Goal: Task Accomplishment & Management: Manage account settings

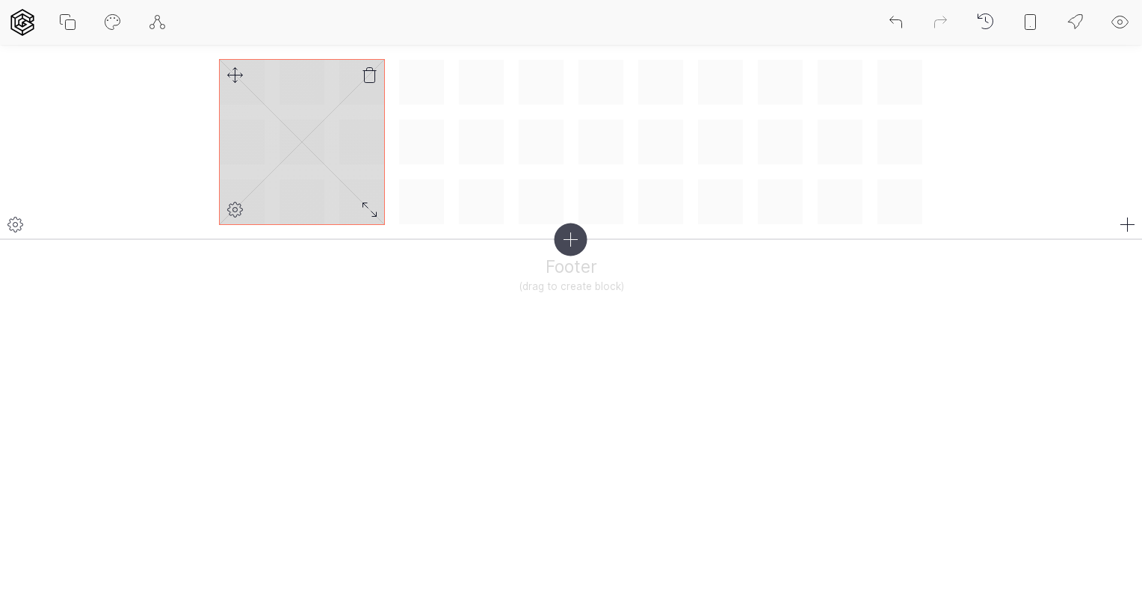
click at [308, 128] on rect at bounding box center [302, 142] width 164 height 164
click at [373, 76] on icon at bounding box center [370, 76] width 18 height 18
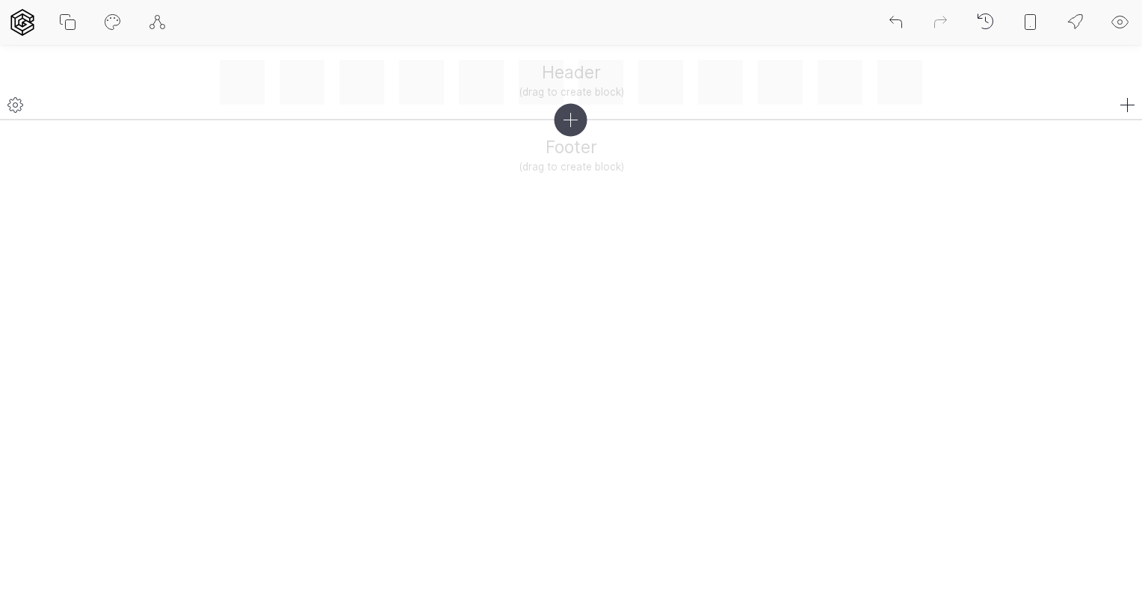
click at [421, 90] on div "Header (drag to create block)" at bounding box center [571, 82] width 702 height 45
click at [1133, 101] on icon at bounding box center [1128, 105] width 18 height 18
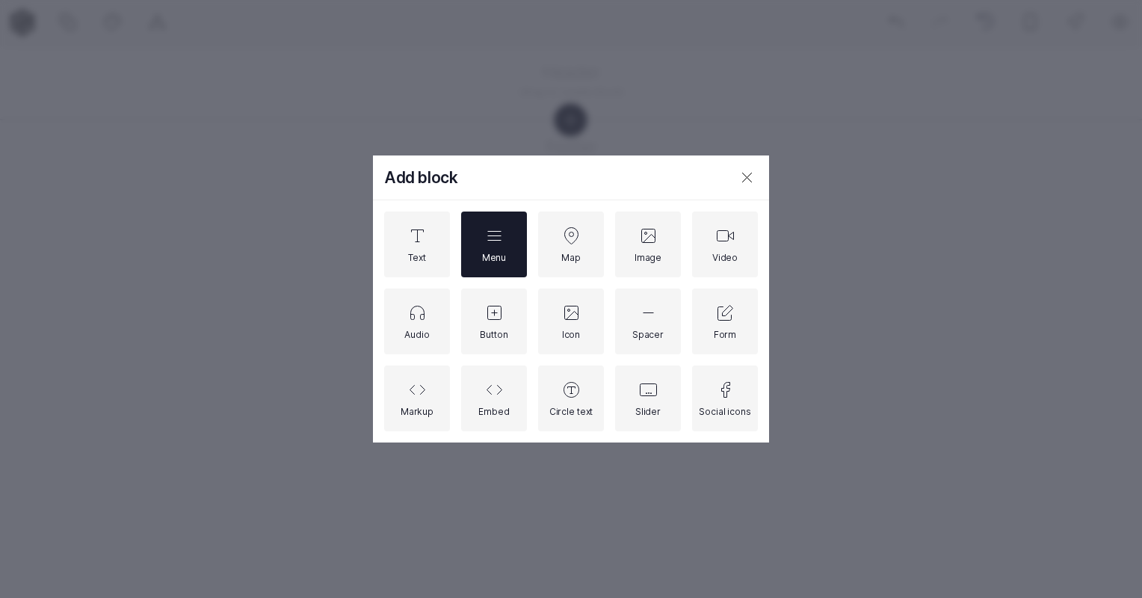
click at [499, 244] on div "Menu" at bounding box center [494, 244] width 24 height 37
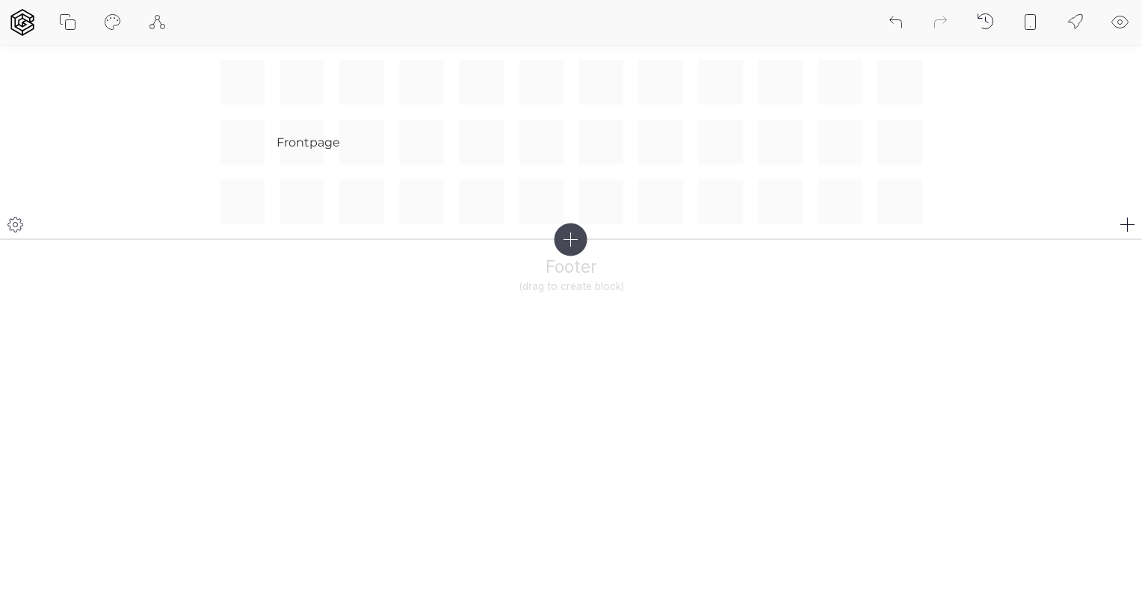
click at [9, 225] on icon at bounding box center [16, 225] width 18 height 18
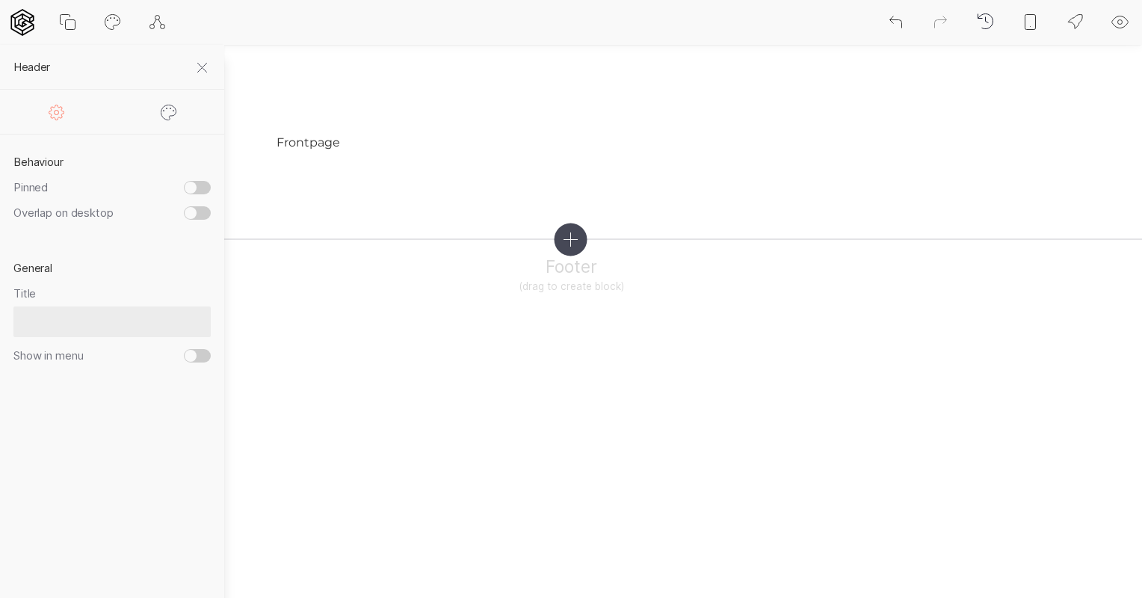
click at [204, 184] on input "Pinned" at bounding box center [197, 187] width 27 height 13
checkbox input "true"
click at [204, 211] on input "Overlap on desktop" at bounding box center [197, 212] width 27 height 13
click at [187, 208] on input "Overlap on desktop" at bounding box center [197, 212] width 27 height 13
checkbox input "false"
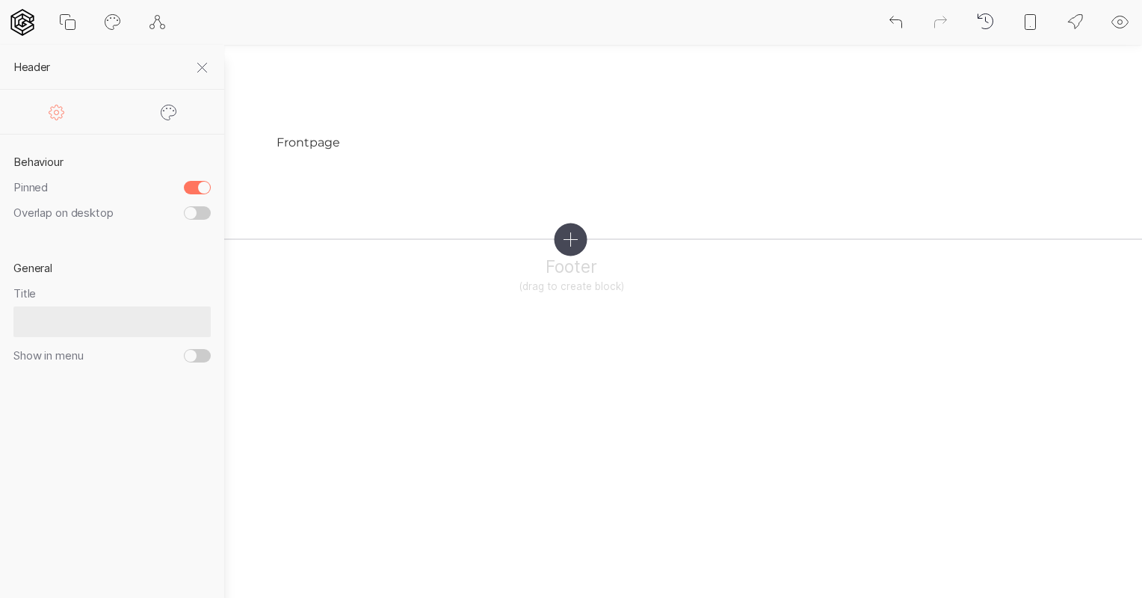
click at [127, 324] on input "Title" at bounding box center [111, 321] width 197 height 31
type input "MYINDISTORE"
click at [362, 371] on main "Frontpage Footer (drag to create block)" at bounding box center [571, 344] width 1142 height 598
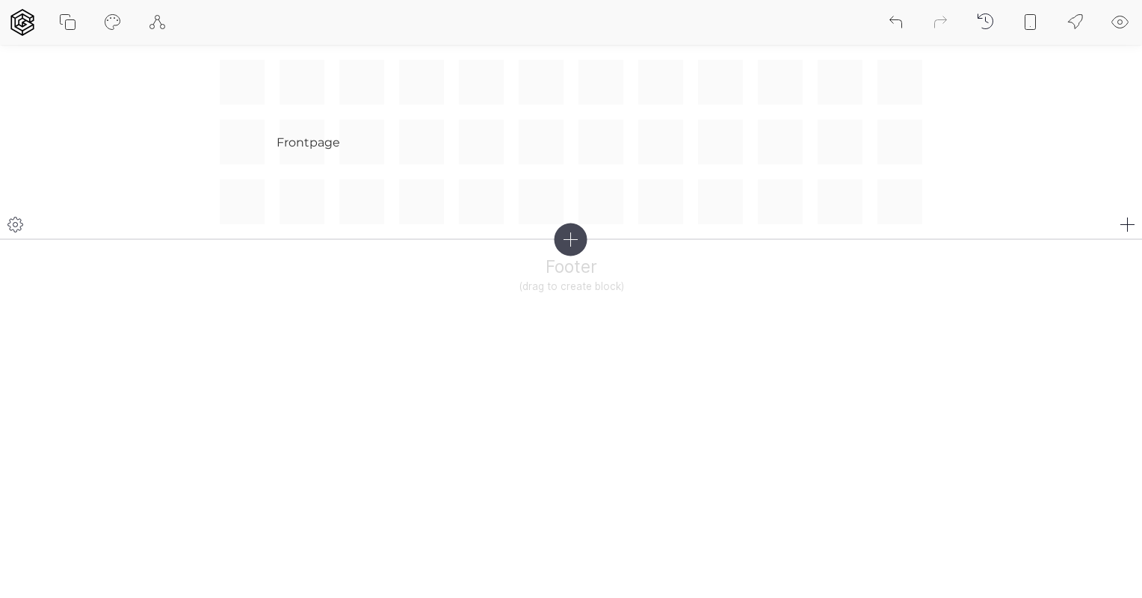
click at [19, 221] on icon at bounding box center [16, 225] width 18 height 18
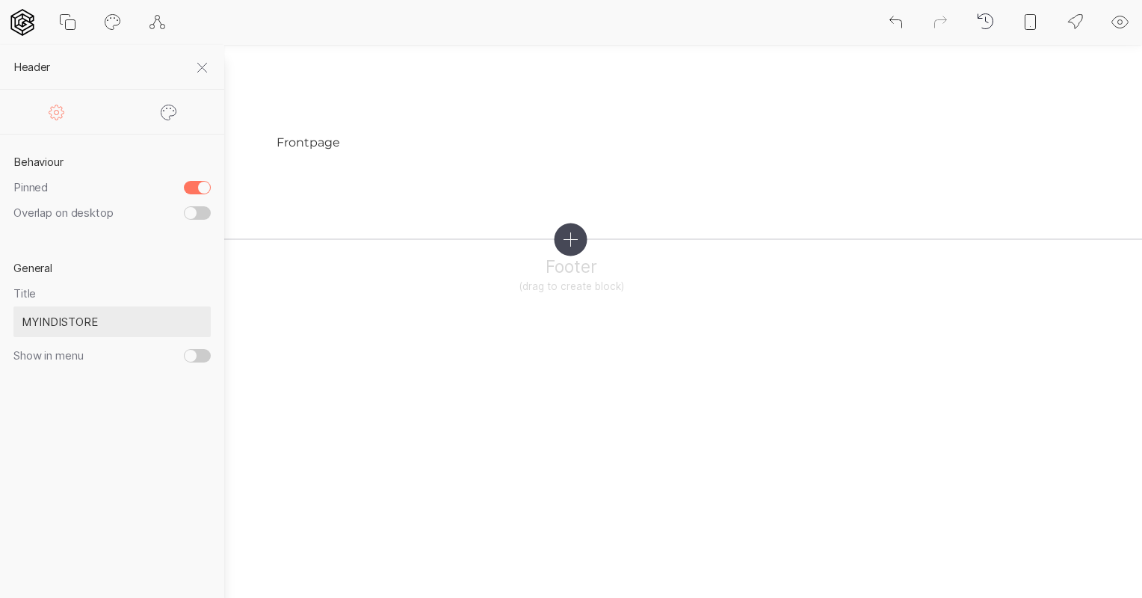
click at [202, 350] on input "Show in menu" at bounding box center [197, 355] width 27 height 13
checkbox input "true"
click at [386, 396] on main "Frontpage Footer (drag to create block)" at bounding box center [571, 344] width 1142 height 598
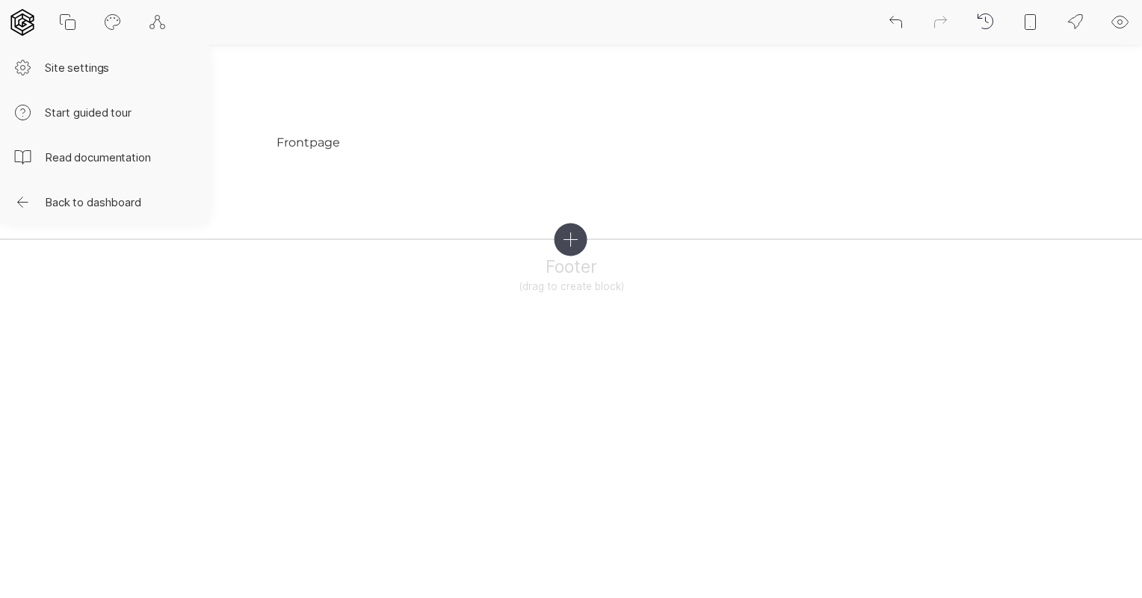
click at [19, 22] on icon at bounding box center [22, 22] width 27 height 27
click at [97, 64] on button "Site settings" at bounding box center [104, 67] width 209 height 45
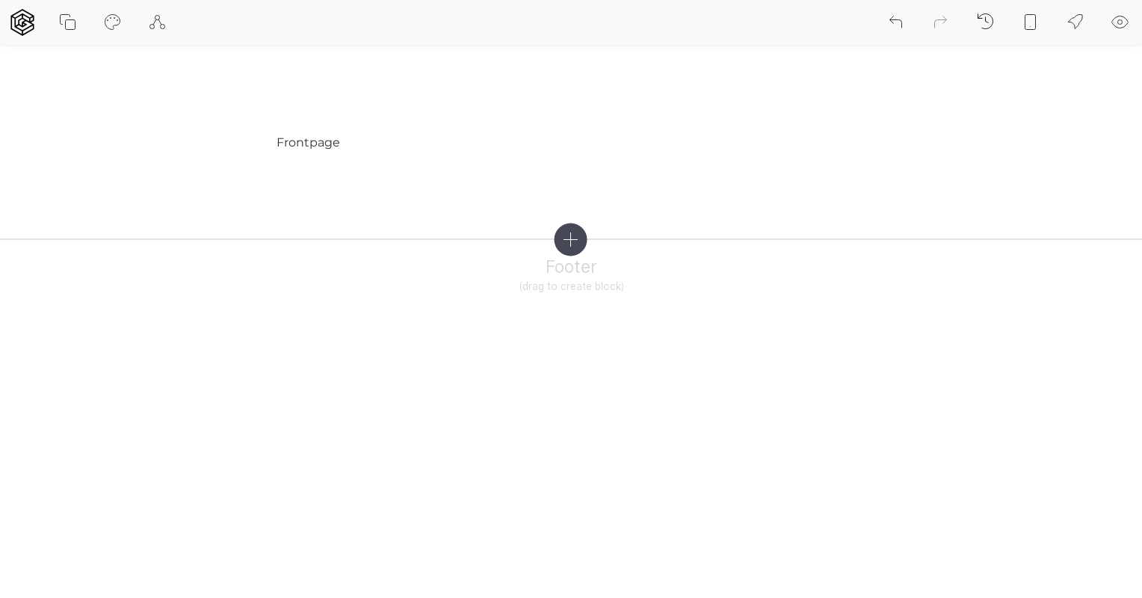
select select "EN"
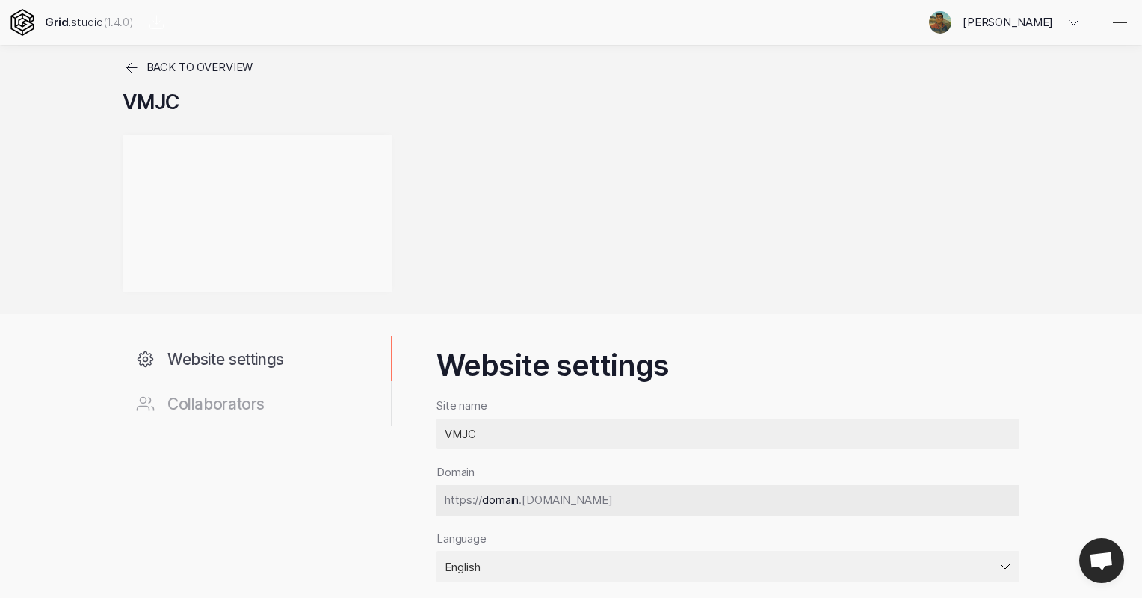
click at [132, 64] on icon at bounding box center [132, 68] width 18 height 18
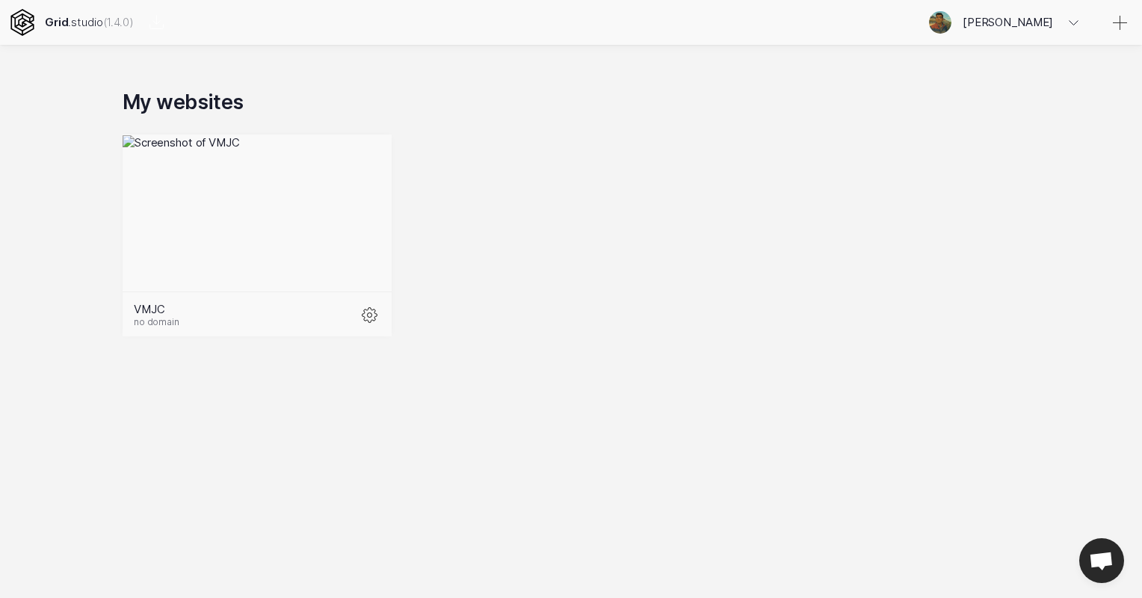
click at [46, 21] on strong "Grid" at bounding box center [56, 22] width 23 height 14
click at [17, 22] on icon at bounding box center [22, 22] width 27 height 27
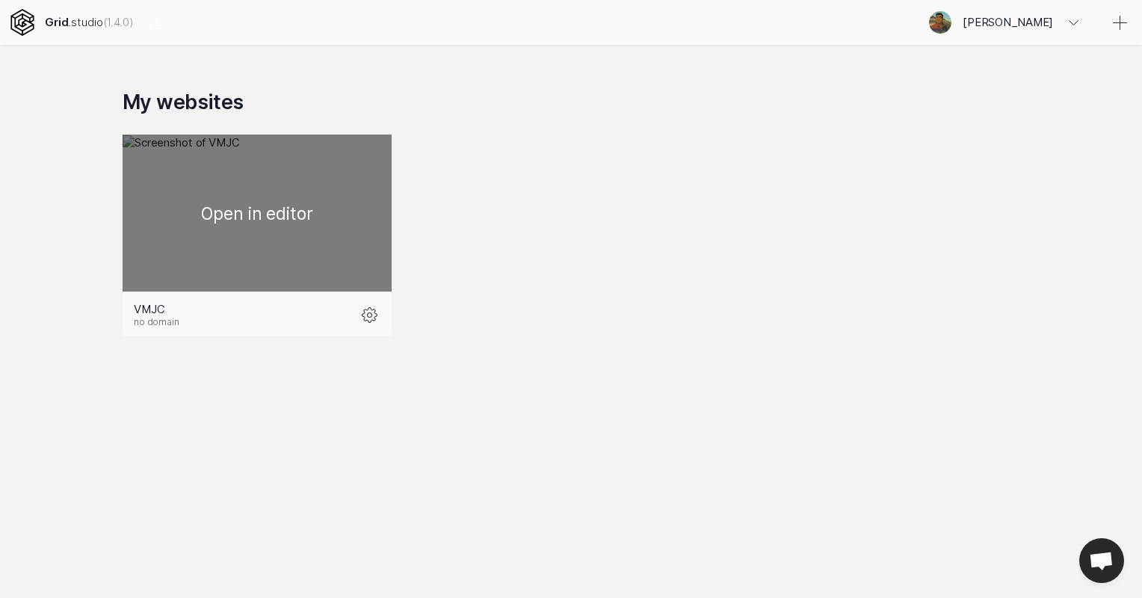
click at [244, 212] on div at bounding box center [257, 212] width 269 height 157
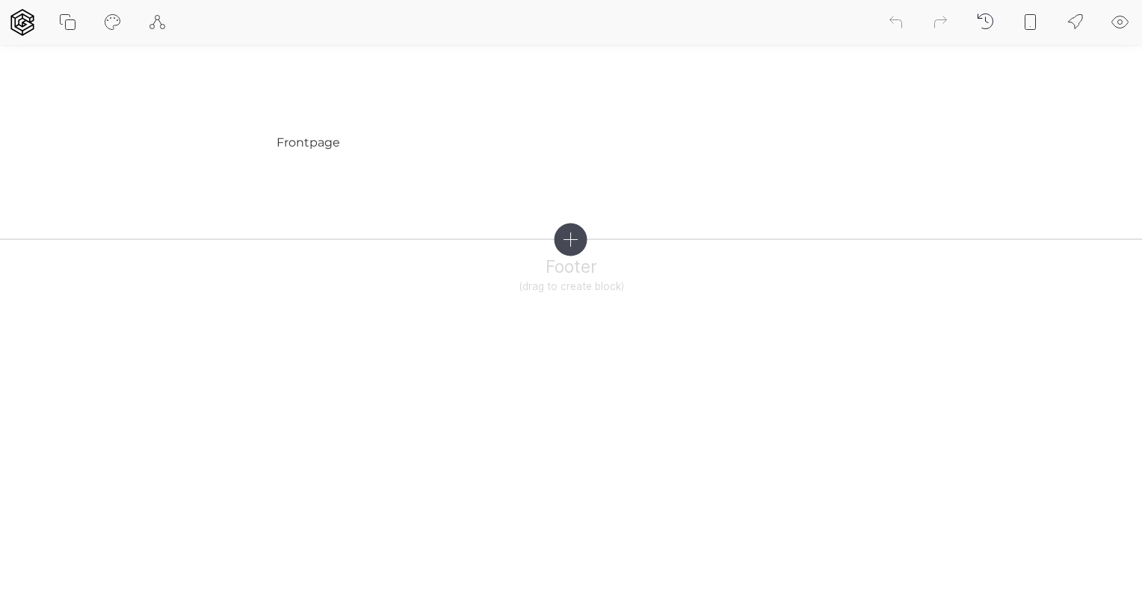
click at [109, 23] on icon at bounding box center [113, 22] width 18 height 18
select select "Montserrat"
select select "400"
select select "Montserrat"
select select "700"
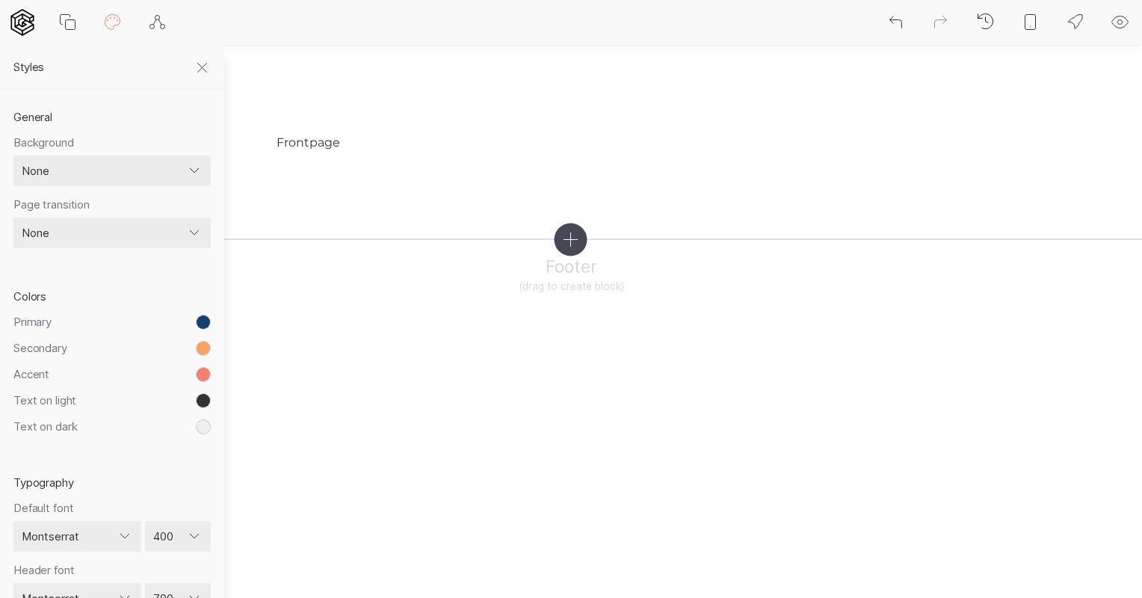
click at [158, 161] on select "None Color Image Gradient Image with overlay" at bounding box center [111, 170] width 197 height 31
select select "color"
click at [13, 155] on select "None Color Image Gradient Image with overlay" at bounding box center [111, 170] width 197 height 31
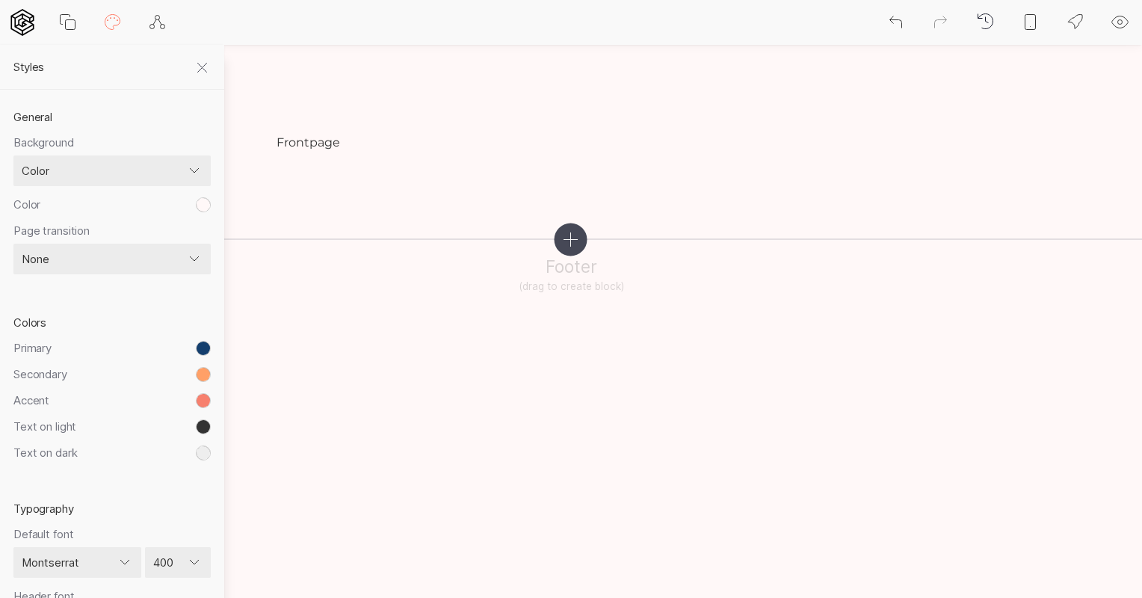
click at [204, 200] on button "toggle color picker dialog" at bounding box center [203, 204] width 15 height 15
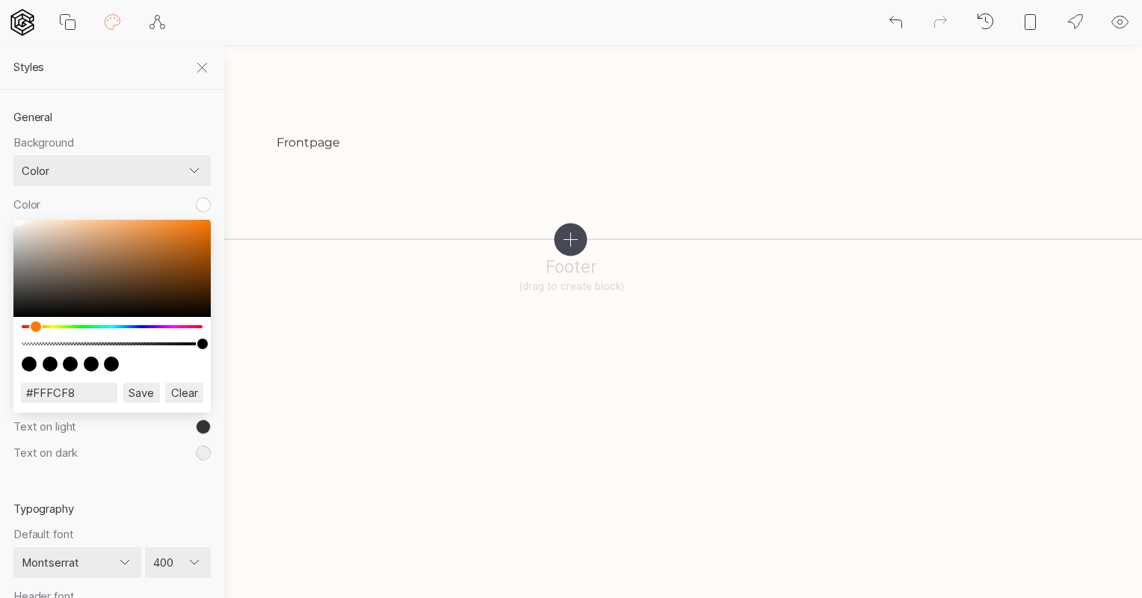
type input "#FFFDF8"
drag, startPoint x: 22, startPoint y: 322, endPoint x: 41, endPoint y: 327, distance: 19.2
click at [41, 327] on div "color picker dialog" at bounding box center [40, 326] width 13 height 13
click at [146, 387] on input "Save" at bounding box center [141, 393] width 37 height 20
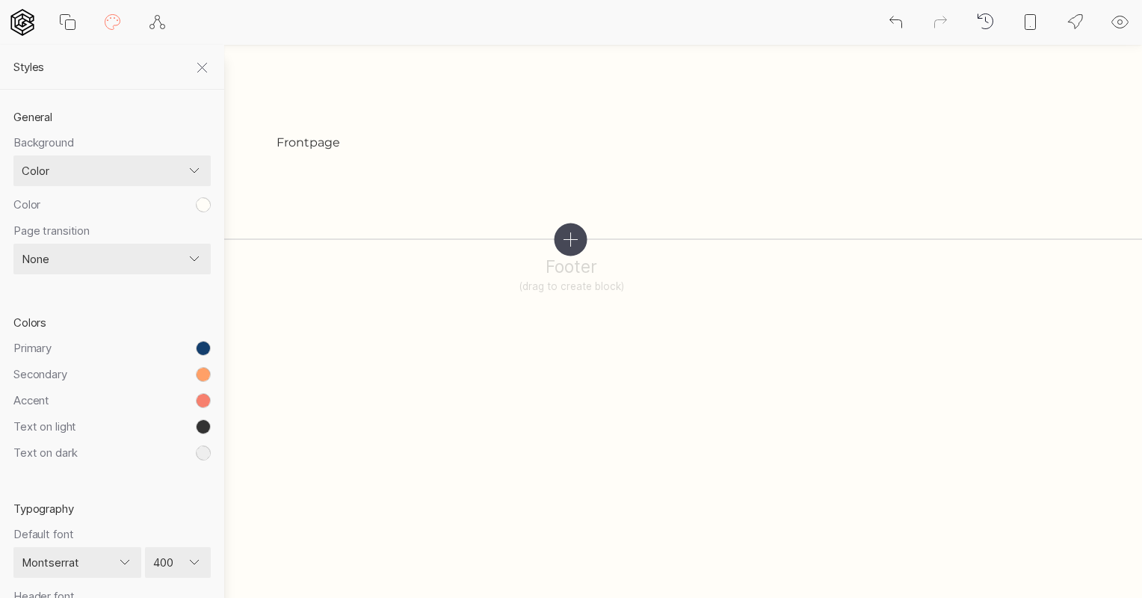
click at [179, 267] on select "None Fade Fade down Fade left Fade right Fade up Scale up Scale down Rotate lef…" at bounding box center [111, 259] width 197 height 31
select select "fadeInUp"
click at [13, 244] on select "None Fade Fade down Fade left Fade right Fade up Scale up Scale down Rotate lef…" at bounding box center [111, 259] width 197 height 31
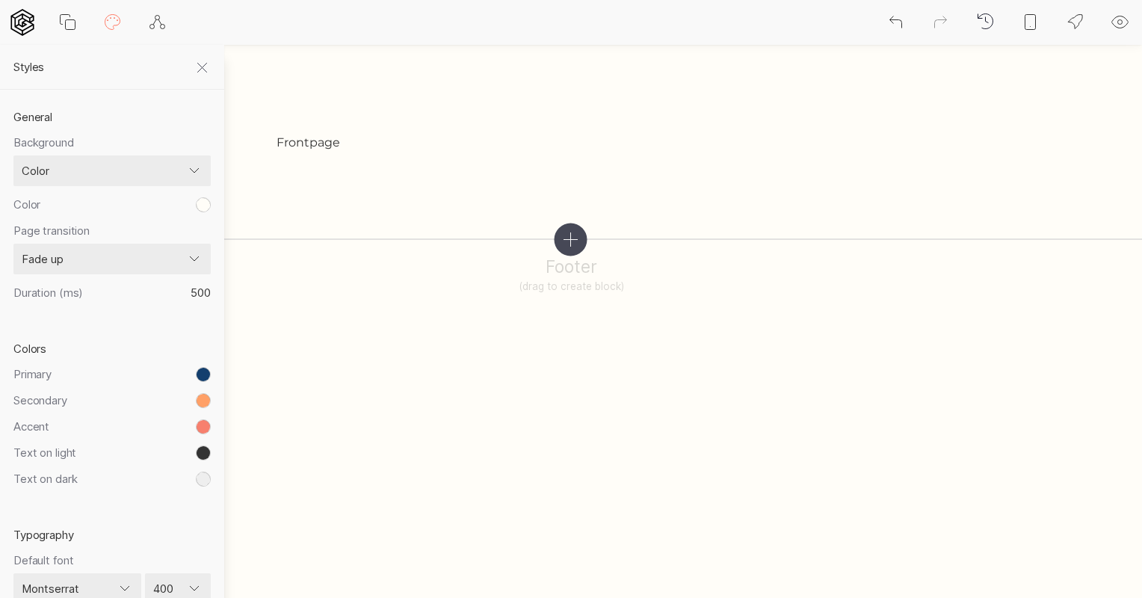
click at [197, 393] on button "toggle color picker dialog" at bounding box center [203, 400] width 15 height 15
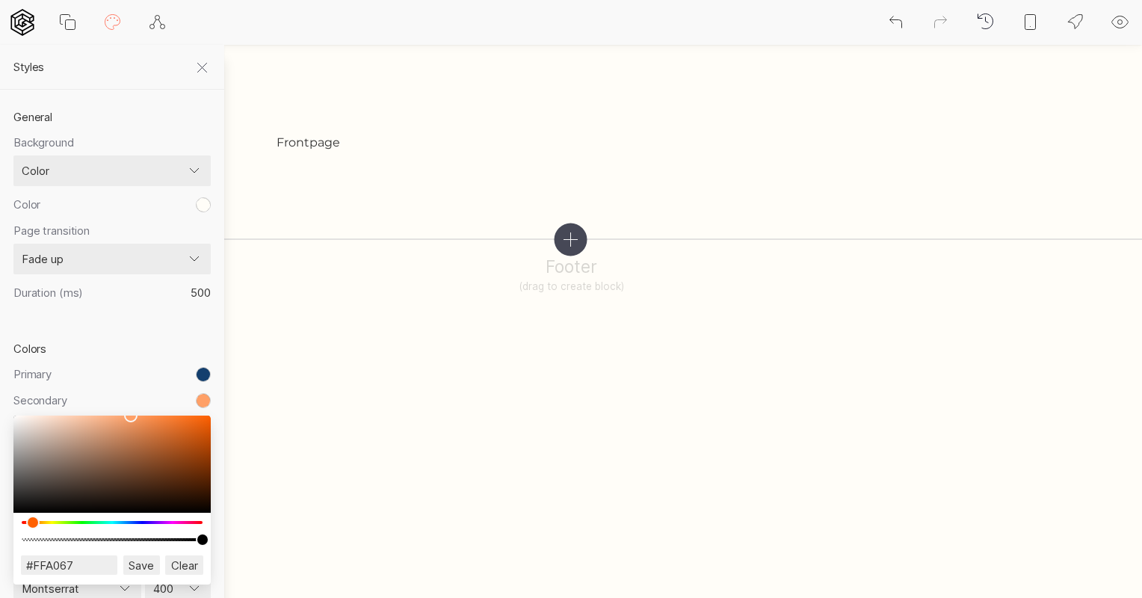
click at [199, 367] on button "toggle color picker dialog" at bounding box center [203, 374] width 15 height 15
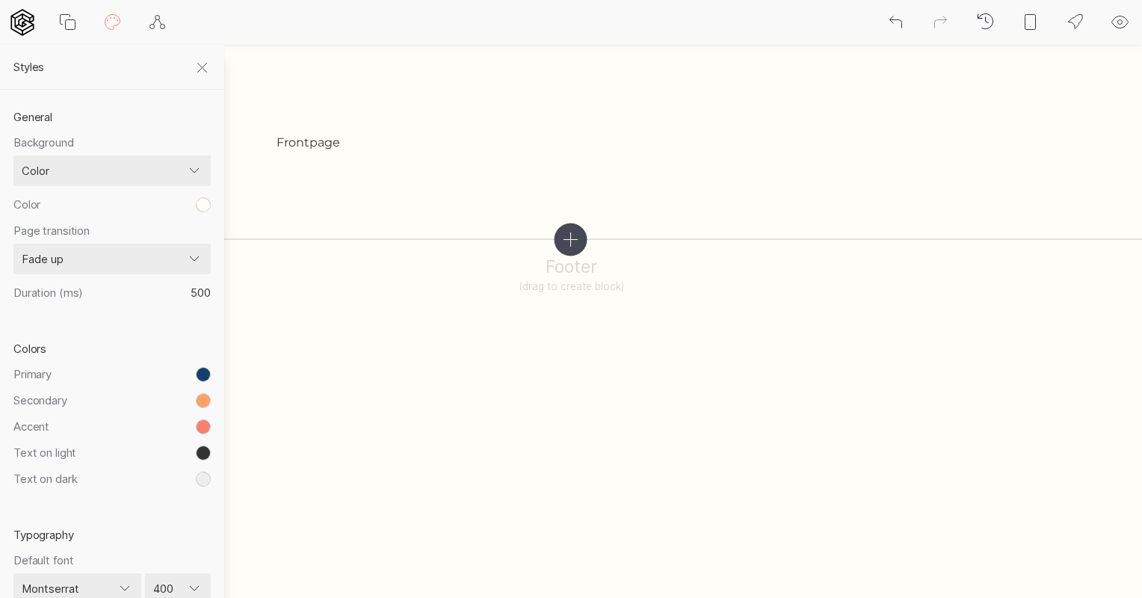
click at [147, 327] on div "Colors Primary Primary #143F6E HEXA RGBA HSLA HSVA CMYK Save Cancel Clear Secon…" at bounding box center [112, 414] width 224 height 186
click at [202, 367] on button "toggle color picker dialog" at bounding box center [203, 374] width 15 height 15
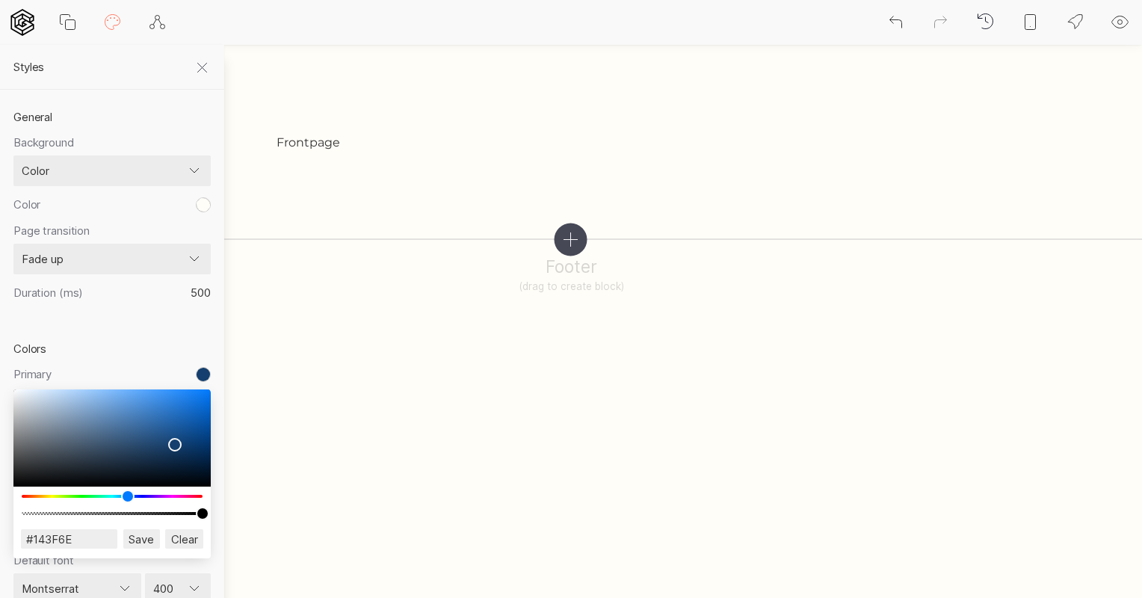
click at [147, 529] on input "Save" at bounding box center [141, 539] width 37 height 20
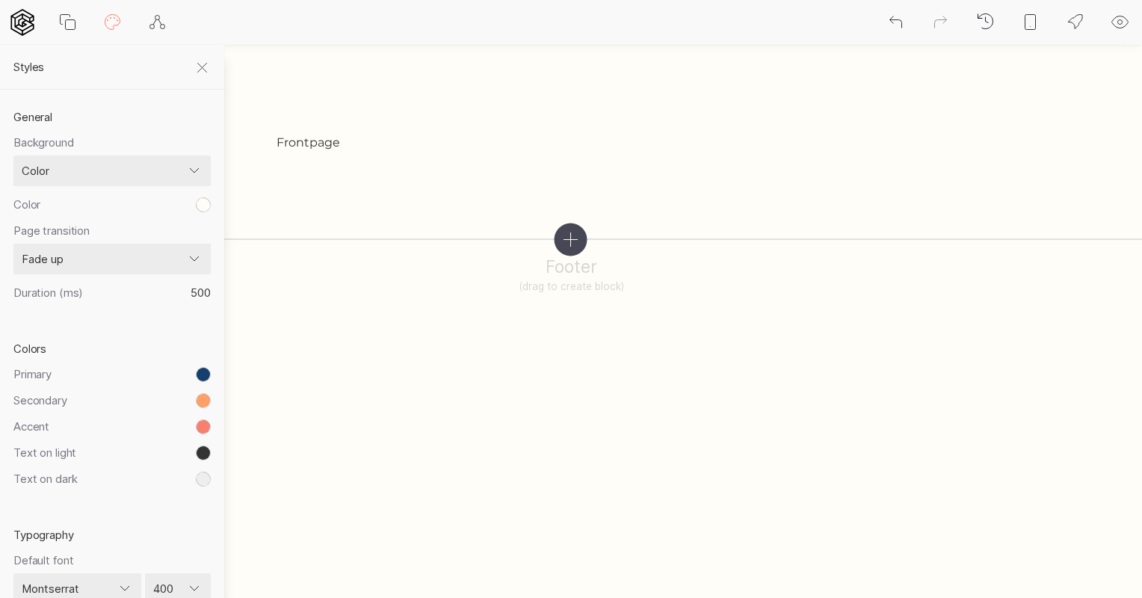
click at [196, 395] on button "toggle color picker dialog" at bounding box center [203, 400] width 15 height 15
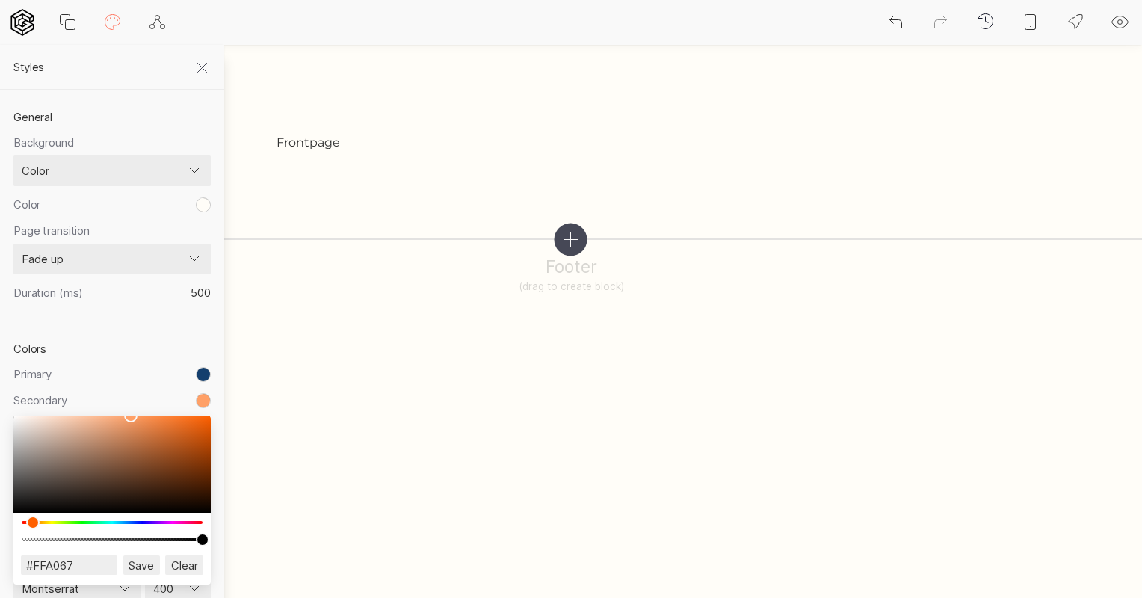
click at [138, 562] on input "Save" at bounding box center [141, 565] width 37 height 20
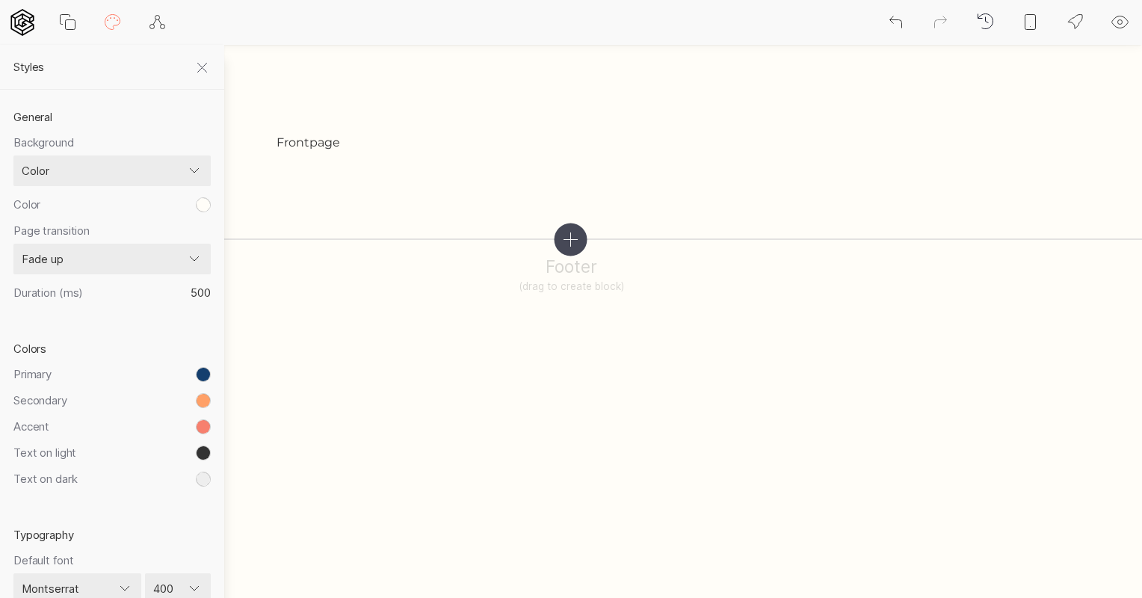
click at [205, 64] on icon at bounding box center [203, 68] width 18 height 18
